Goal: Task Accomplishment & Management: Use online tool/utility

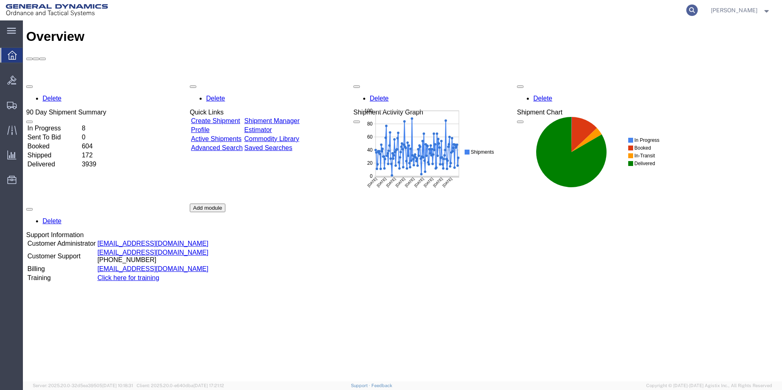
click at [698, 11] on icon at bounding box center [691, 9] width 11 height 11
paste input "57065125"
type input "57065125"
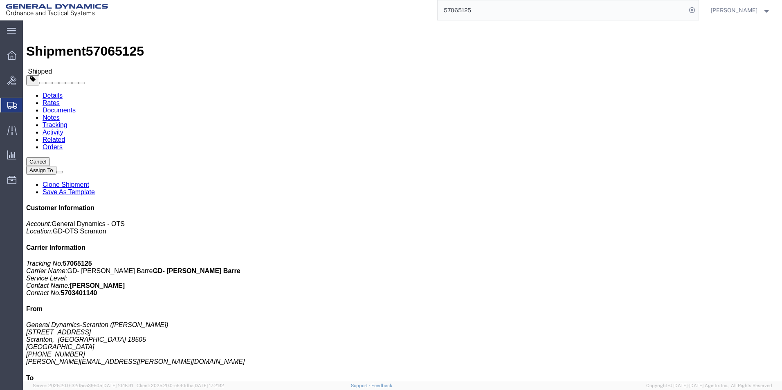
click link "Clone Shipment"
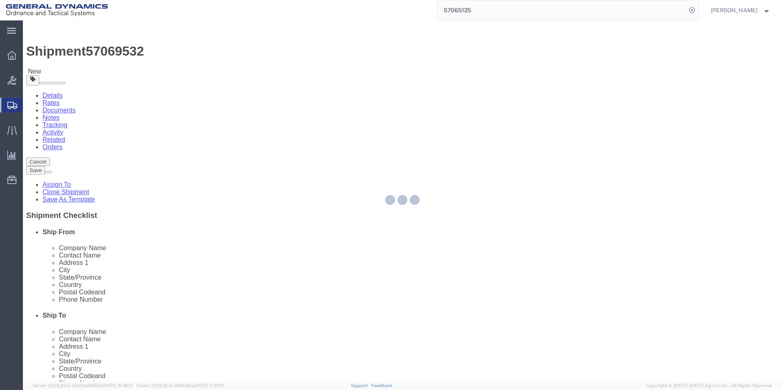
select select
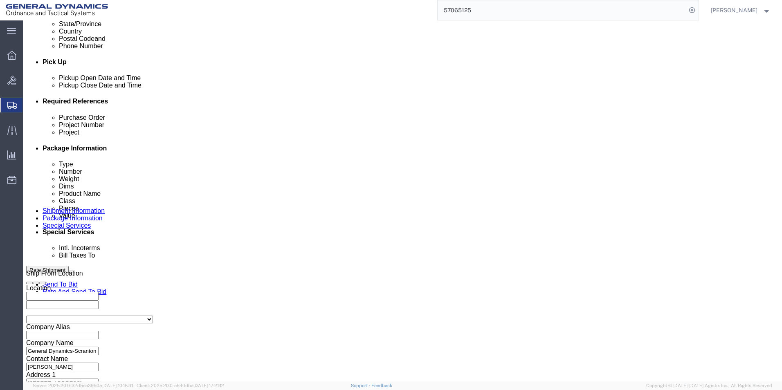
scroll to position [341, 0]
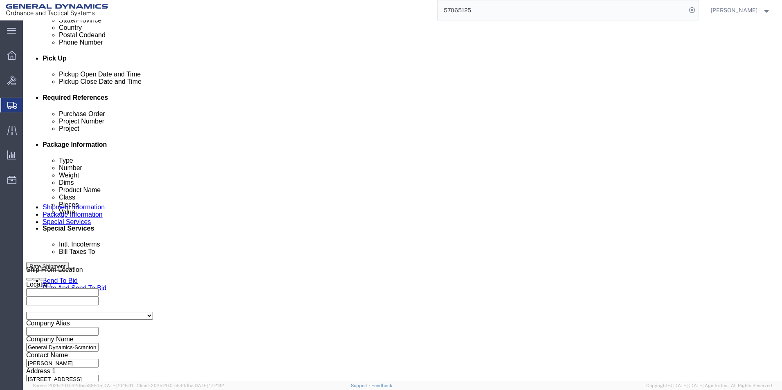
click button "Continue"
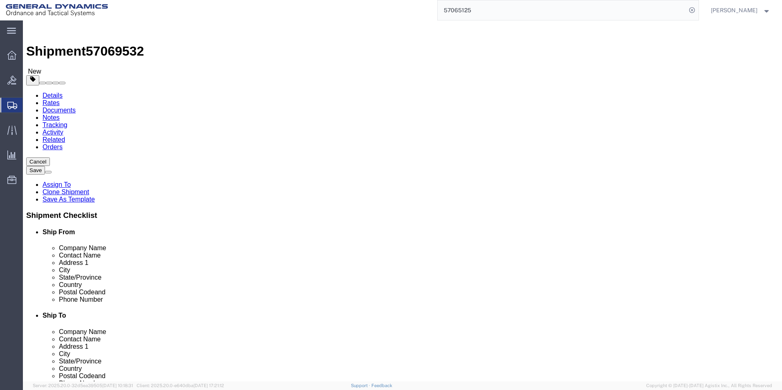
drag, startPoint x: 119, startPoint y: 159, endPoint x: 103, endPoint y: 160, distance: 16.0
click div "Number 1"
type input "6"
drag, startPoint x: 117, startPoint y: 187, endPoint x: 100, endPoint y: 187, distance: 16.8
click div "Weight 4000.00 Select kgs lbs Ship. t°"
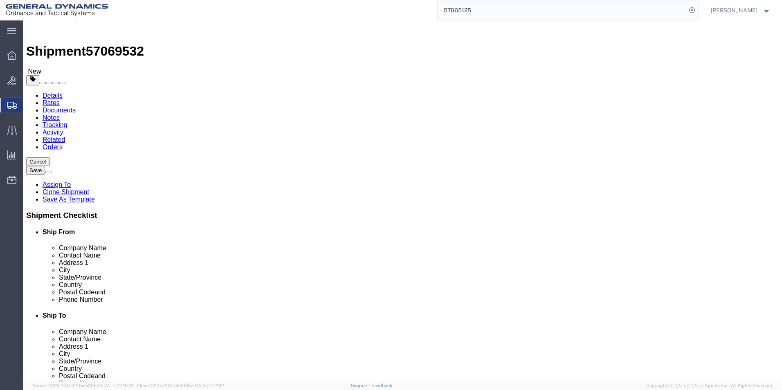
type input "24000.00"
click dd "39.00 Each"
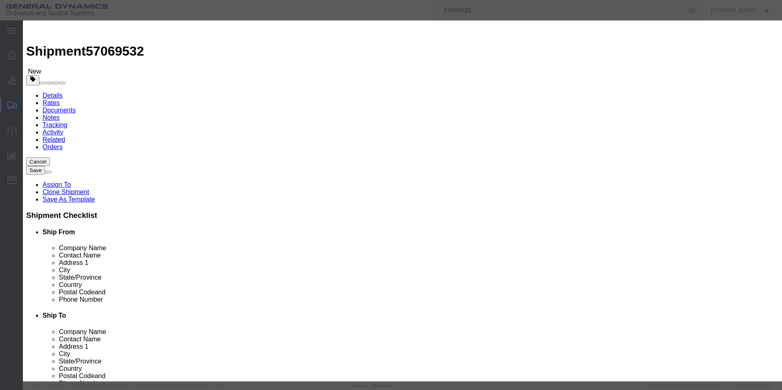
drag, startPoint x: 246, startPoint y: 79, endPoint x: 225, endPoint y: 79, distance: 21.3
click div "Pieces 39.00 Select Bag Barrels 100Board Feet Bottle Box Blister Pack Carats Ca…"
type input "240.00"
type input "75949.35"
click button "Save & Close"
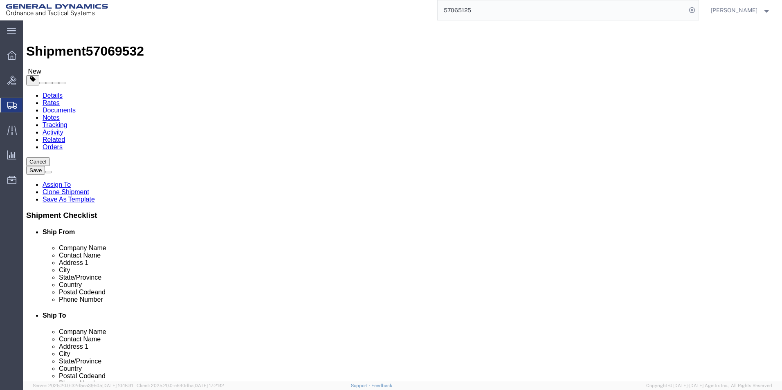
click button "Continue"
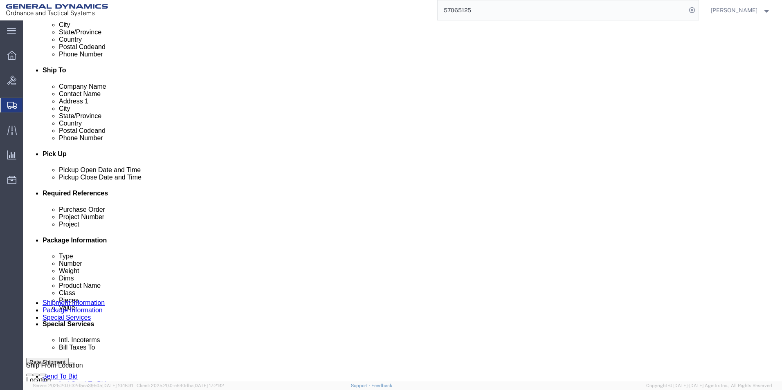
scroll to position [327, 0]
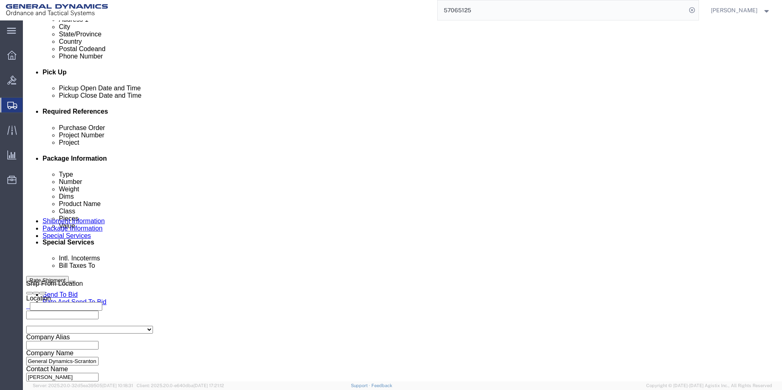
click select "Select Recipient Account Sender/Shipper Third Party Account"
select select "SHIP"
click select "Select Recipient Account Sender/Shipper Third Party Account"
click div "Billing Location Select Select My Profile Location GD-OTS Anniston (Commerce) G…"
click button "Rate Shipment"
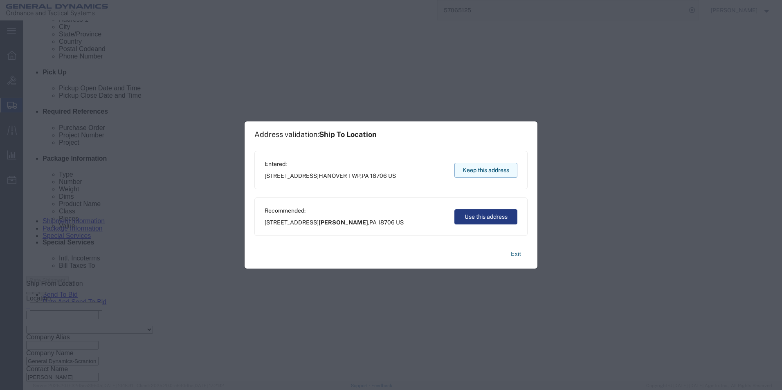
click at [495, 169] on button "Keep this address" at bounding box center [485, 170] width 63 height 15
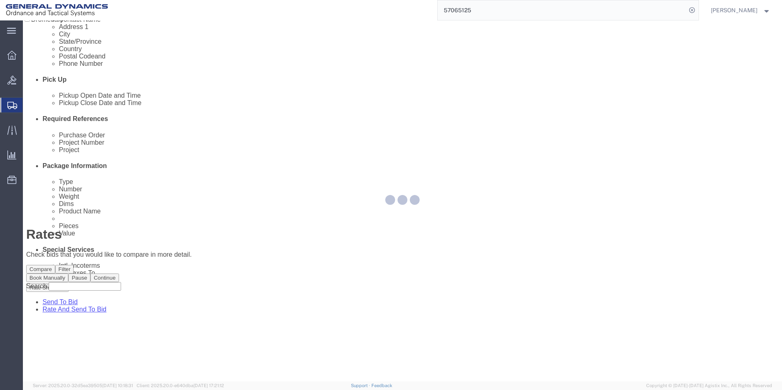
scroll to position [0, 0]
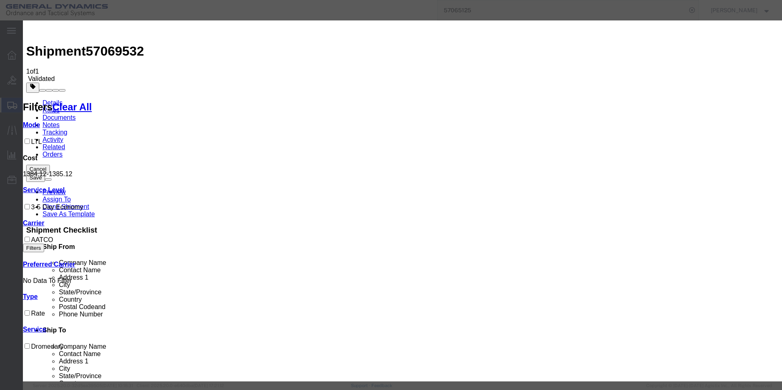
select select "16394"
select select "32203"
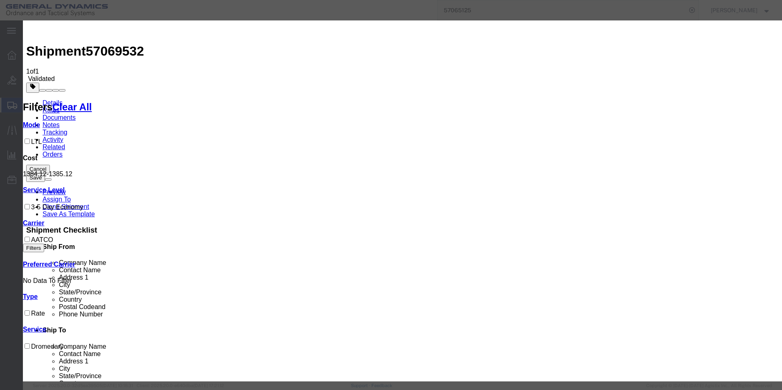
type input "57069532"
type input "[PERSON_NAME]"
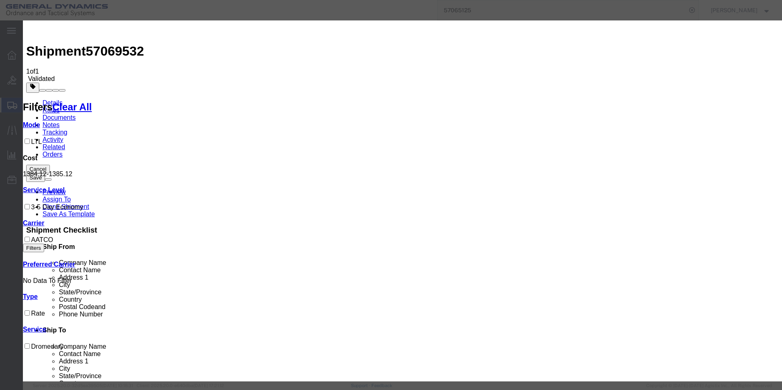
type input "5703401140"
select select "1300"
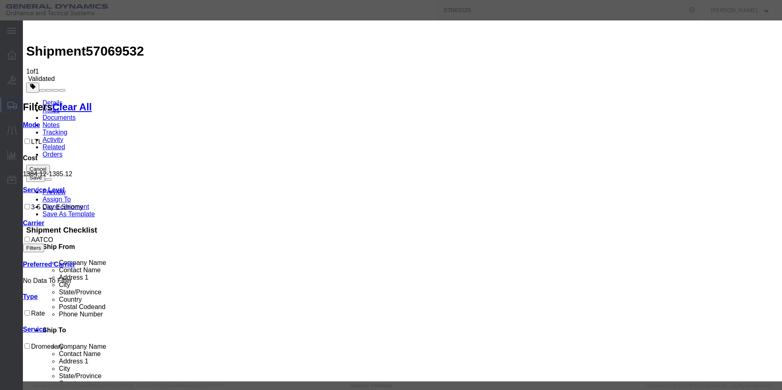
select select "PICKEDUP"
